Goal: Information Seeking & Learning: Check status

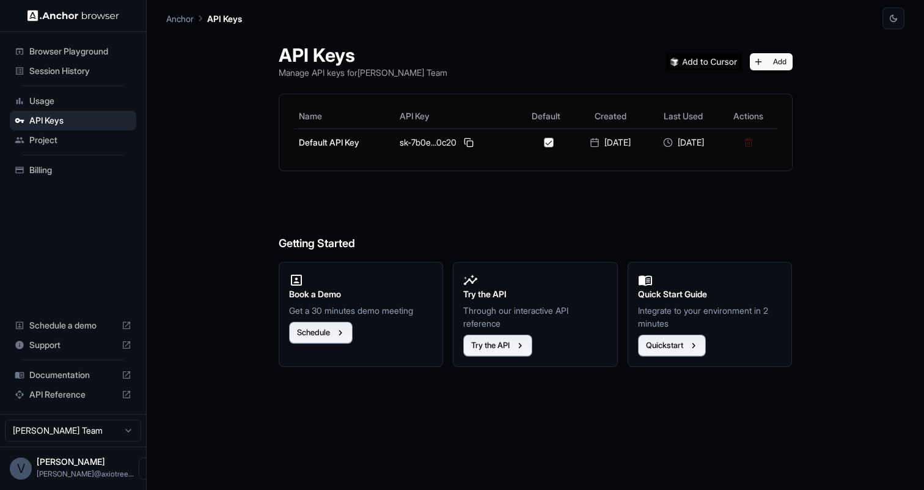
click at [86, 76] on span "Session History" at bounding box center [80, 71] width 102 height 12
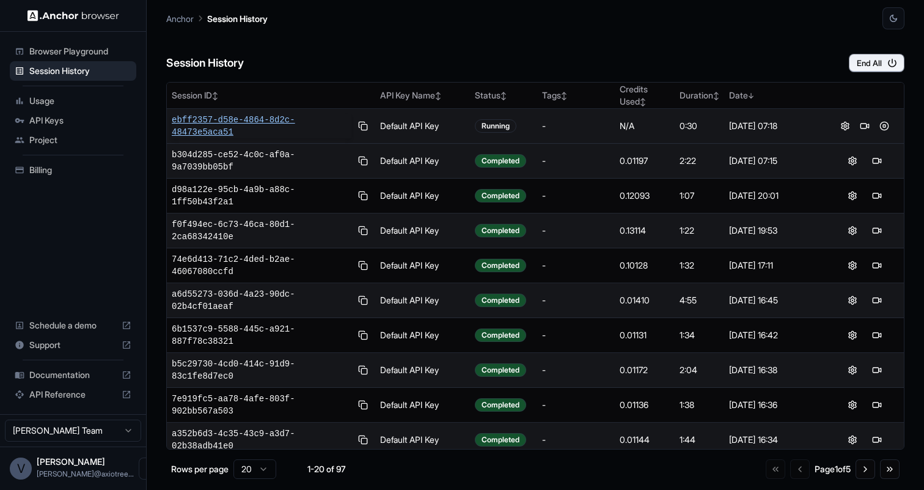
click at [255, 119] on span "ebff2357-d58e-4864-8d2c-48473e5aca51" at bounding box center [262, 126] width 180 height 24
click at [885, 128] on button at bounding box center [884, 126] width 15 height 15
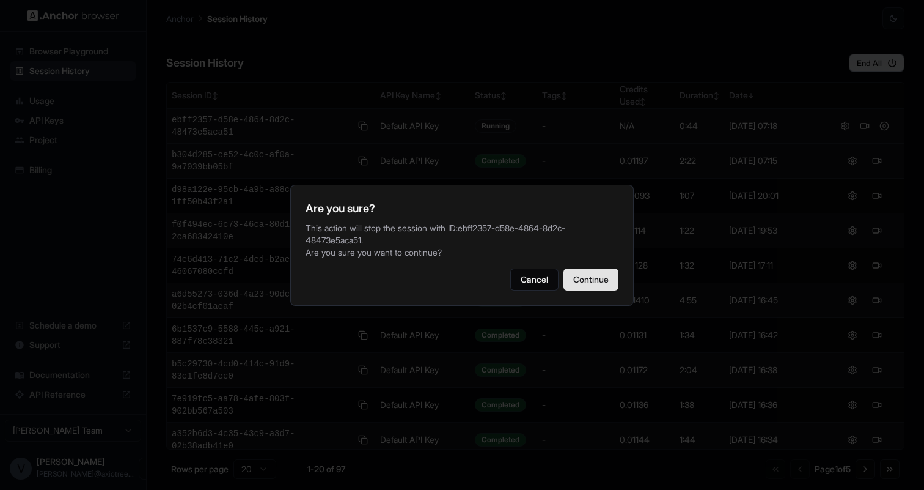
click at [597, 282] on button "Continue" at bounding box center [590, 279] width 55 height 22
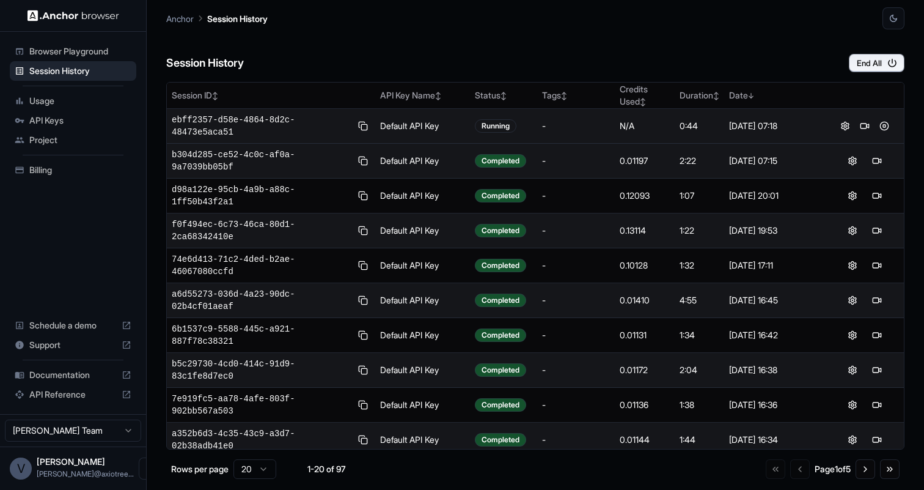
click at [71, 107] on div "Usage" at bounding box center [73, 101] width 127 height 20
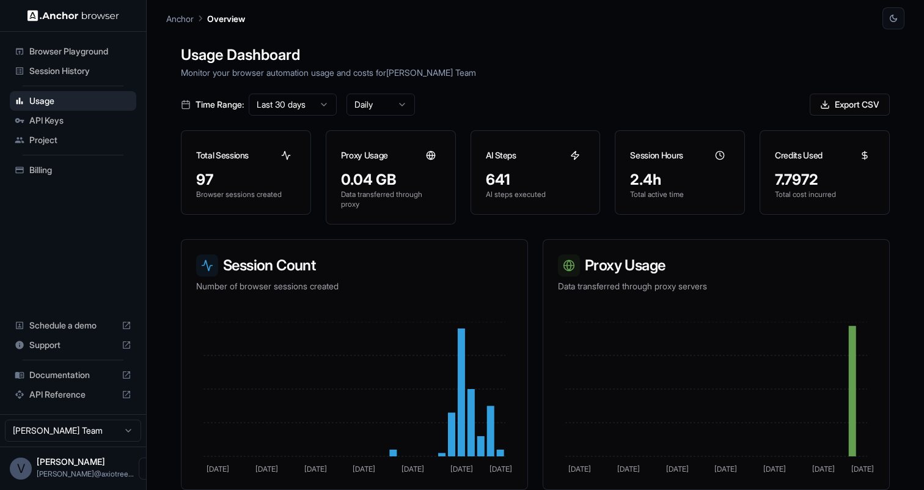
click at [54, 170] on span "Billing" at bounding box center [80, 170] width 102 height 12
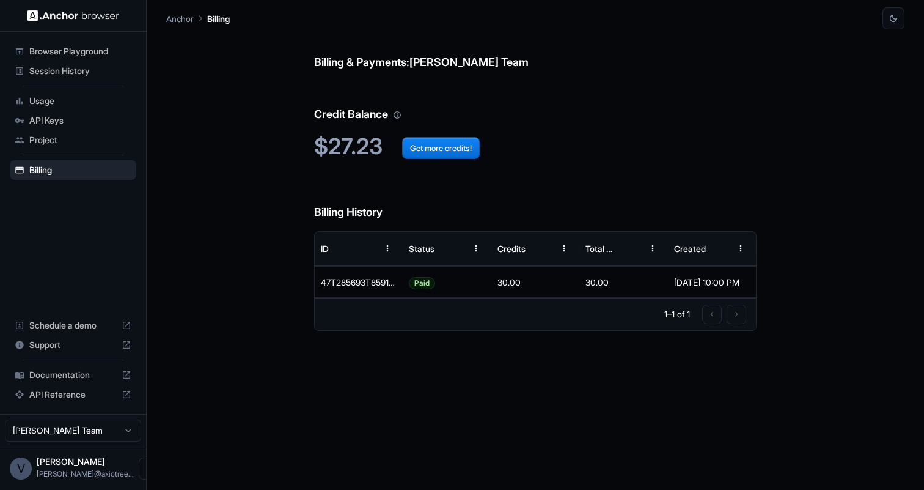
click at [62, 76] on span "Session History" at bounding box center [80, 71] width 102 height 12
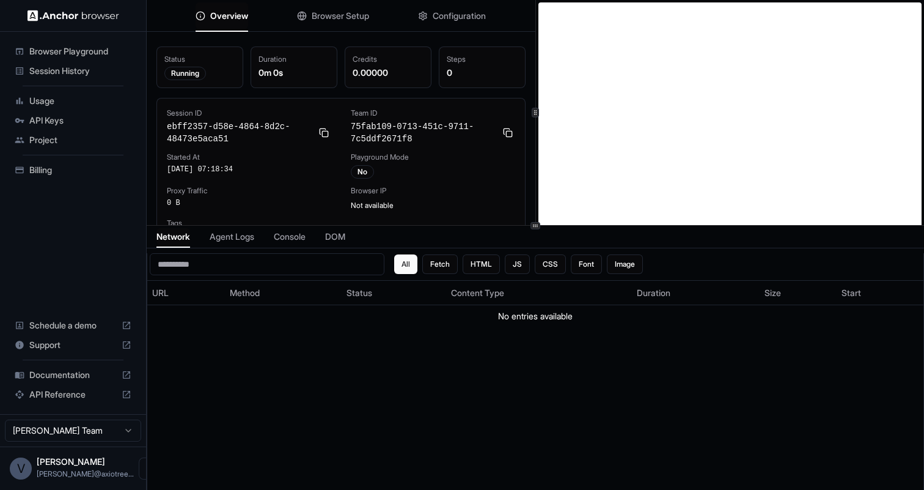
scroll to position [9, 0]
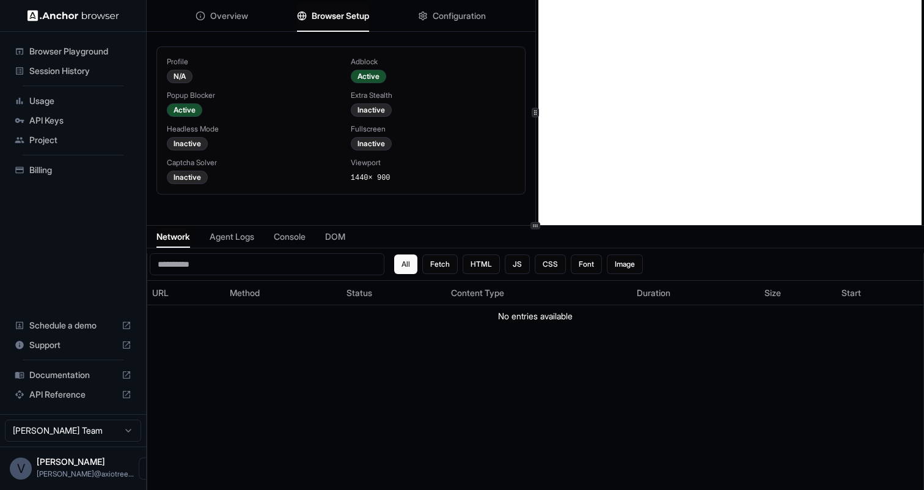
click at [349, 20] on span "Browser Setup" at bounding box center [340, 16] width 57 height 12
click at [435, 19] on span "Configuration" at bounding box center [459, 16] width 53 height 12
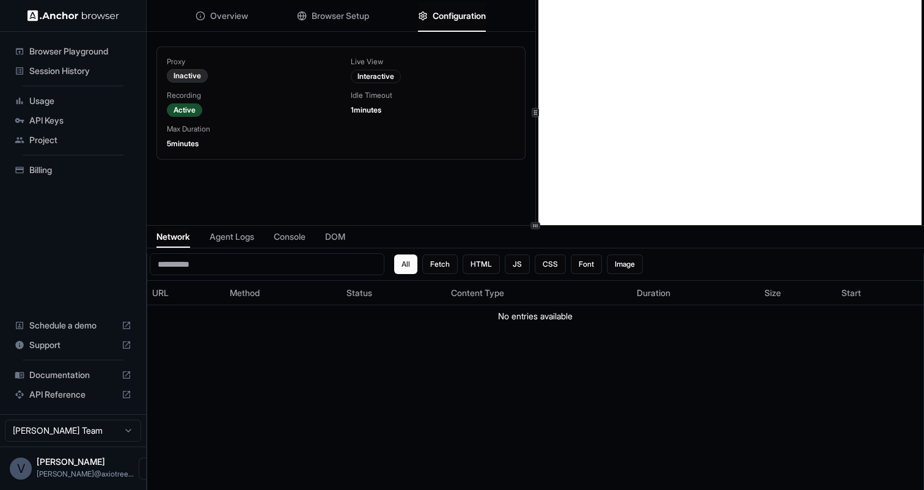
click at [378, 19] on div "Overview Browser Setup Configuration" at bounding box center [341, 16] width 389 height 32
click at [367, 31] on div "Overview Browser Setup Configuration" at bounding box center [341, 16] width 389 height 32
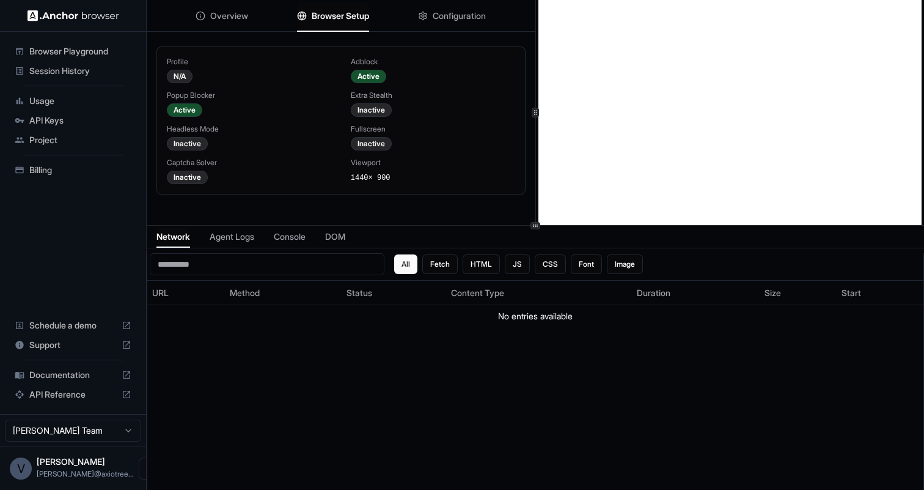
click at [364, 20] on span "Browser Setup" at bounding box center [340, 16] width 57 height 12
